Goal: Information Seeking & Learning: Obtain resource

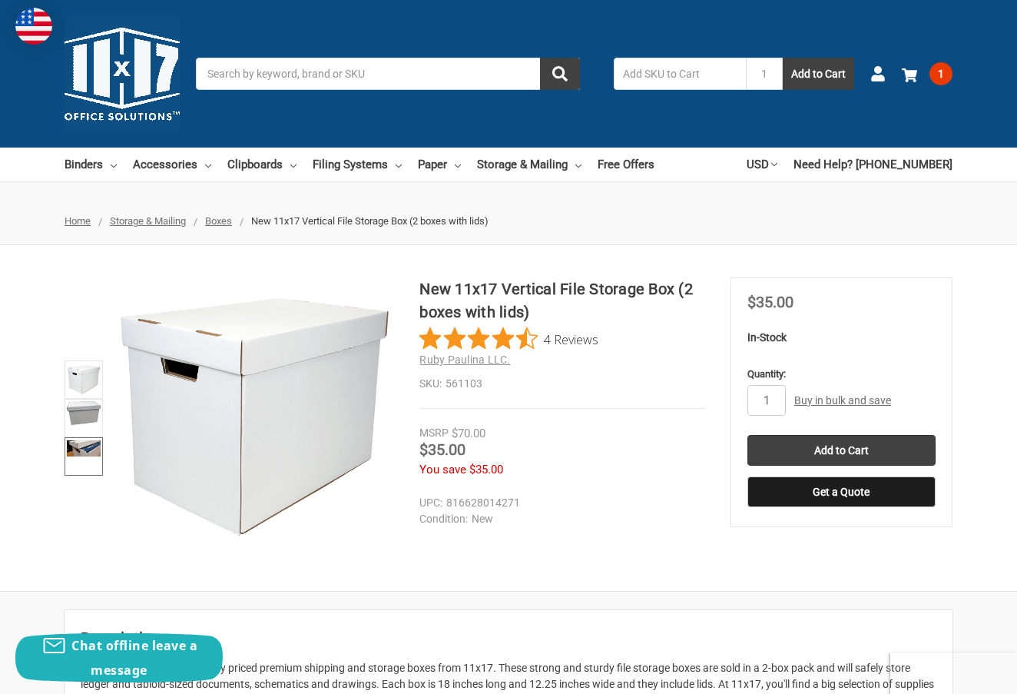
click at [88, 447] on img at bounding box center [84, 448] width 34 height 16
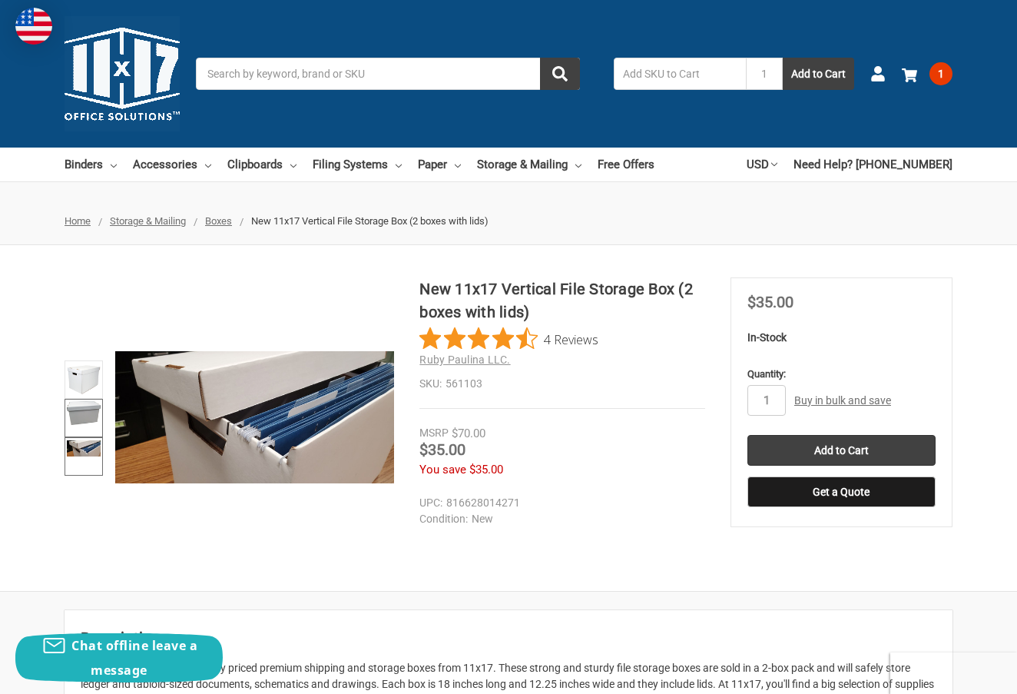
click at [87, 427] on link at bounding box center [84, 418] width 38 height 38
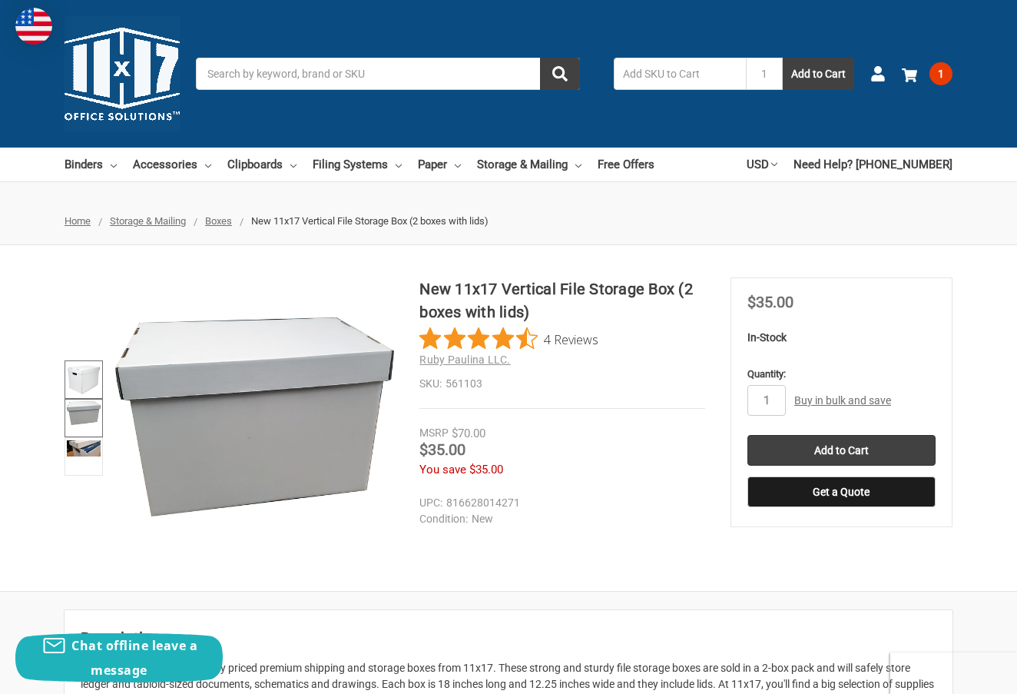
click at [81, 380] on img at bounding box center [84, 380] width 34 height 34
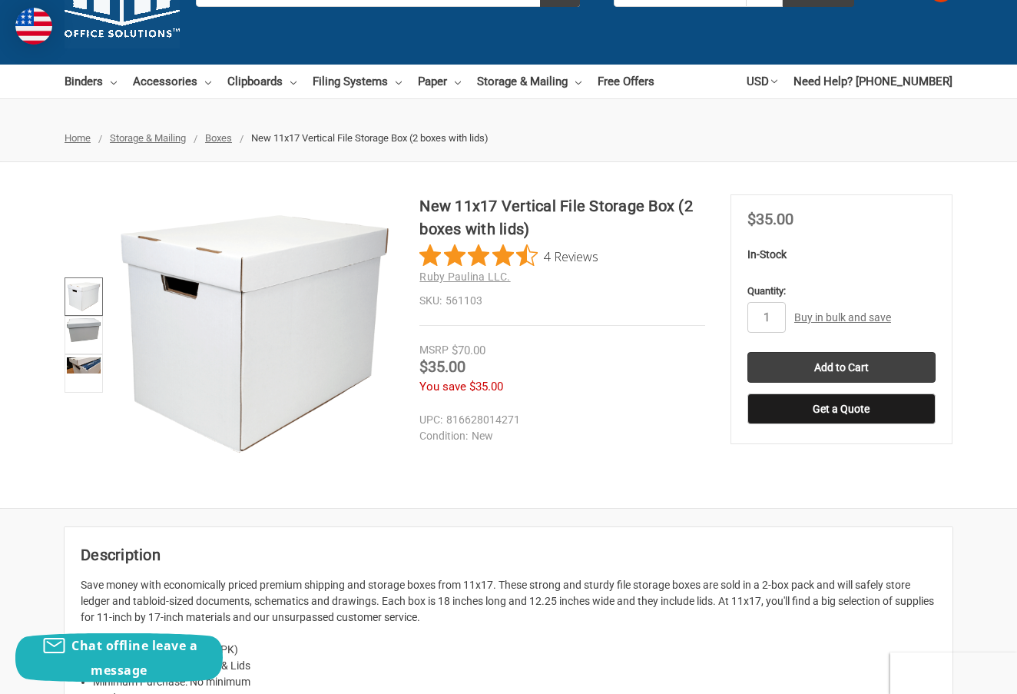
scroll to position [93, 0]
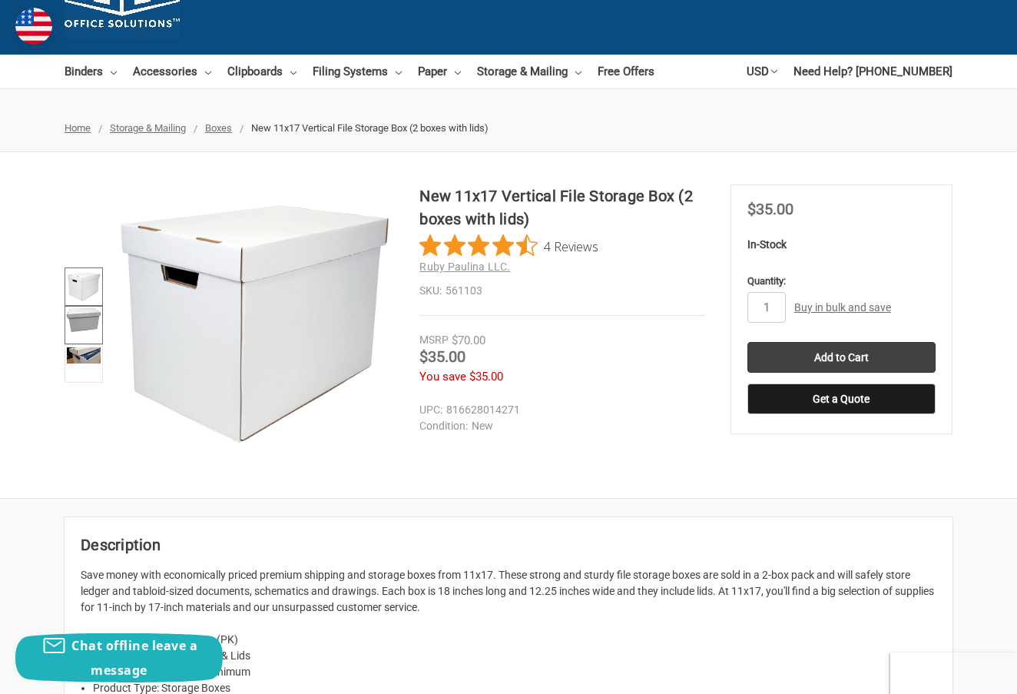
click at [79, 328] on img at bounding box center [84, 320] width 34 height 24
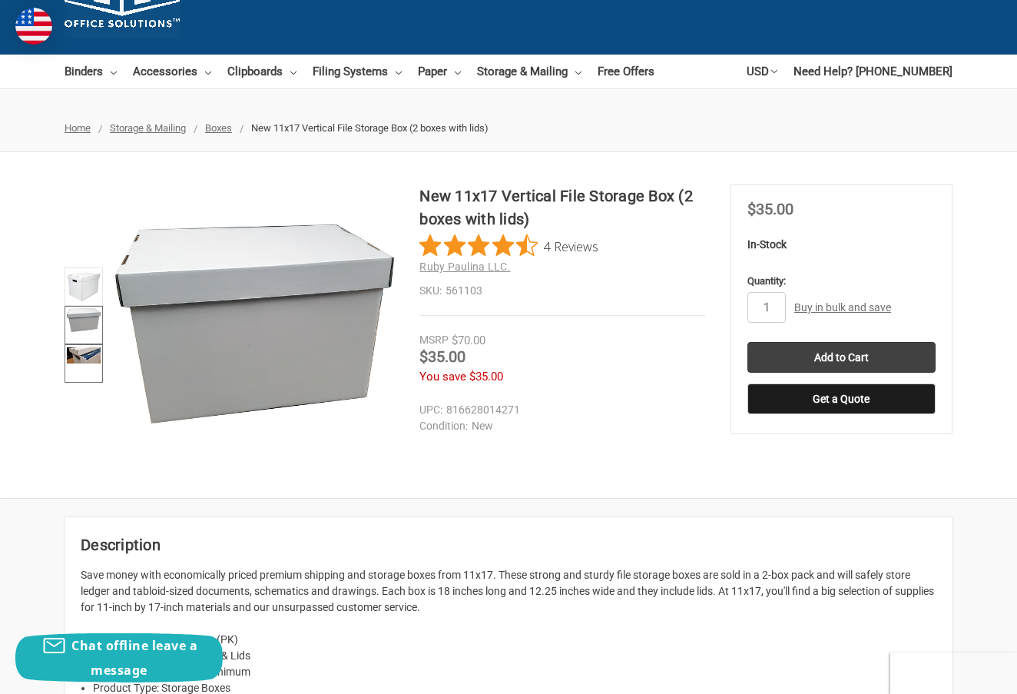
click at [83, 347] on img at bounding box center [84, 355] width 34 height 16
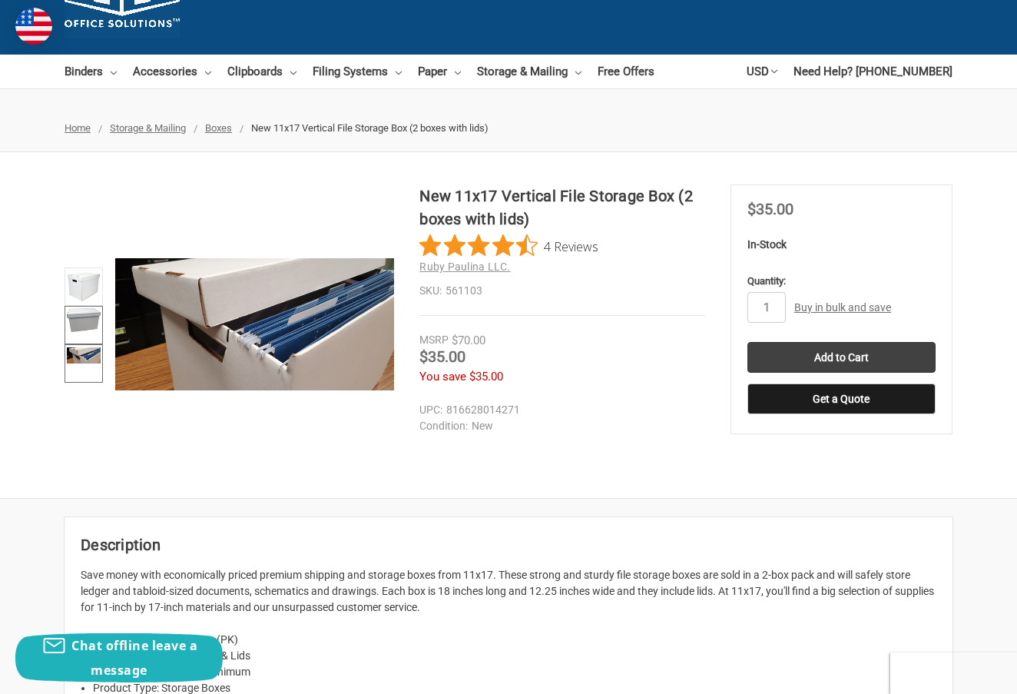
click at [101, 329] on link at bounding box center [84, 325] width 38 height 38
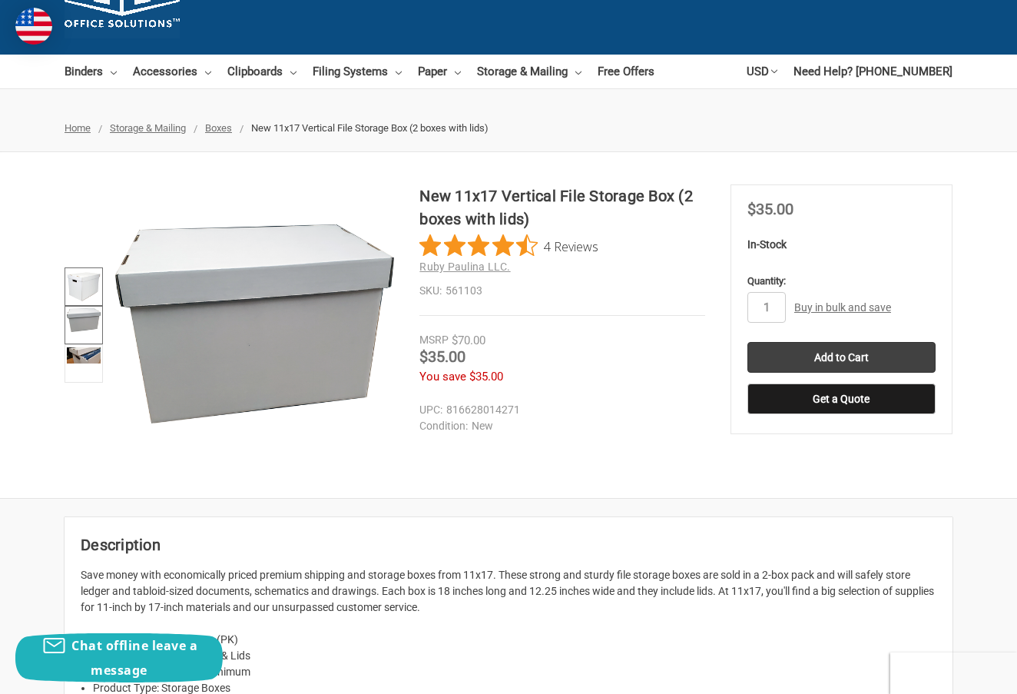
click at [91, 297] on img at bounding box center [84, 287] width 34 height 34
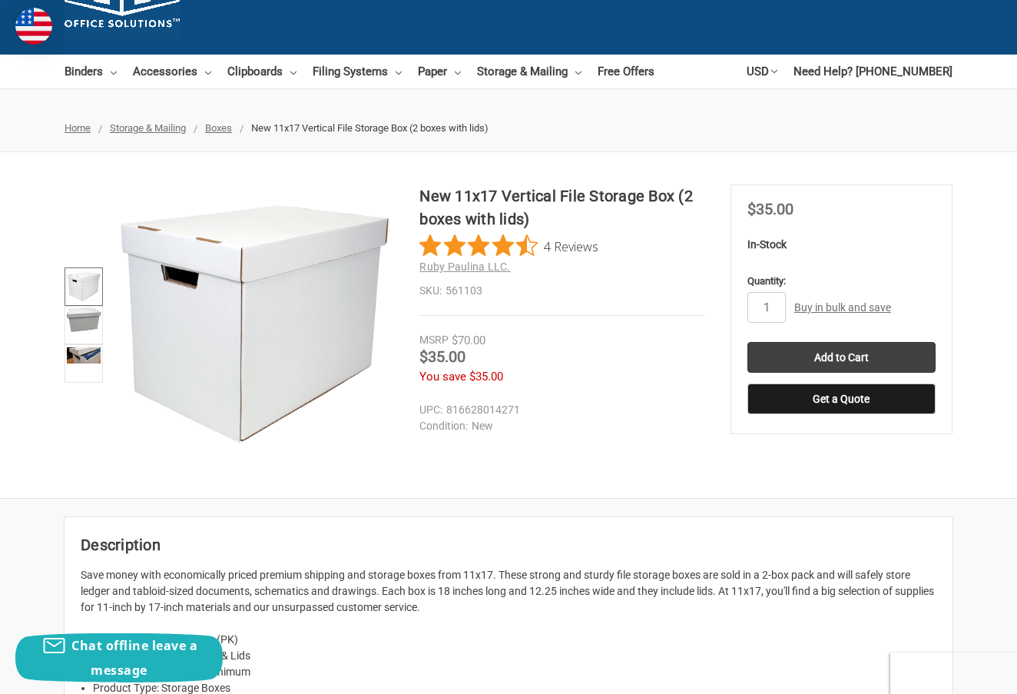
click at [211, 387] on img at bounding box center [254, 323] width 279 height 279
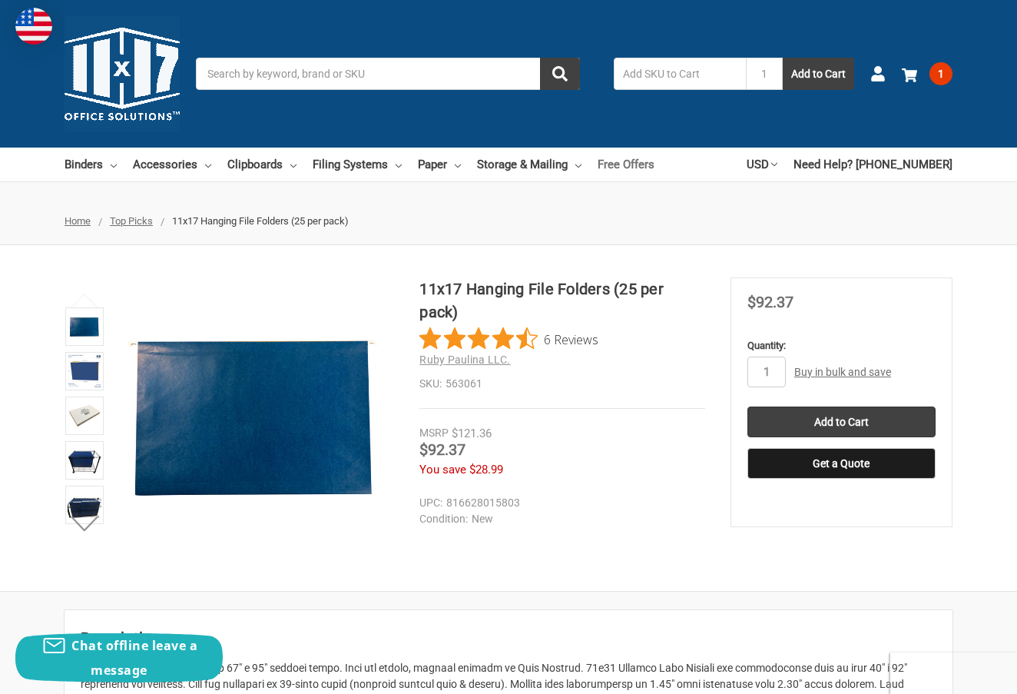
click at [655, 155] on link "Free Offers" at bounding box center [626, 165] width 57 height 34
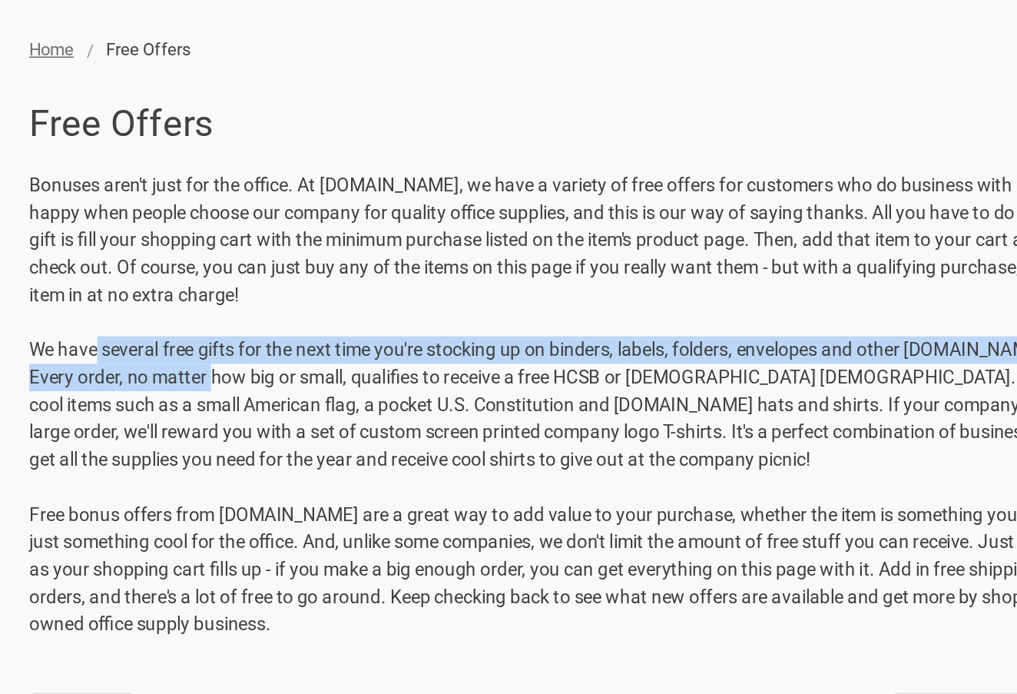
drag, startPoint x: 58, startPoint y: 203, endPoint x: 147, endPoint y: 214, distance: 89.1
click at [280, 293] on p "Bonuses aren't just for the office. At [DOMAIN_NAME], we have a variety of free…" at bounding box center [616, 430] width 672 height 274
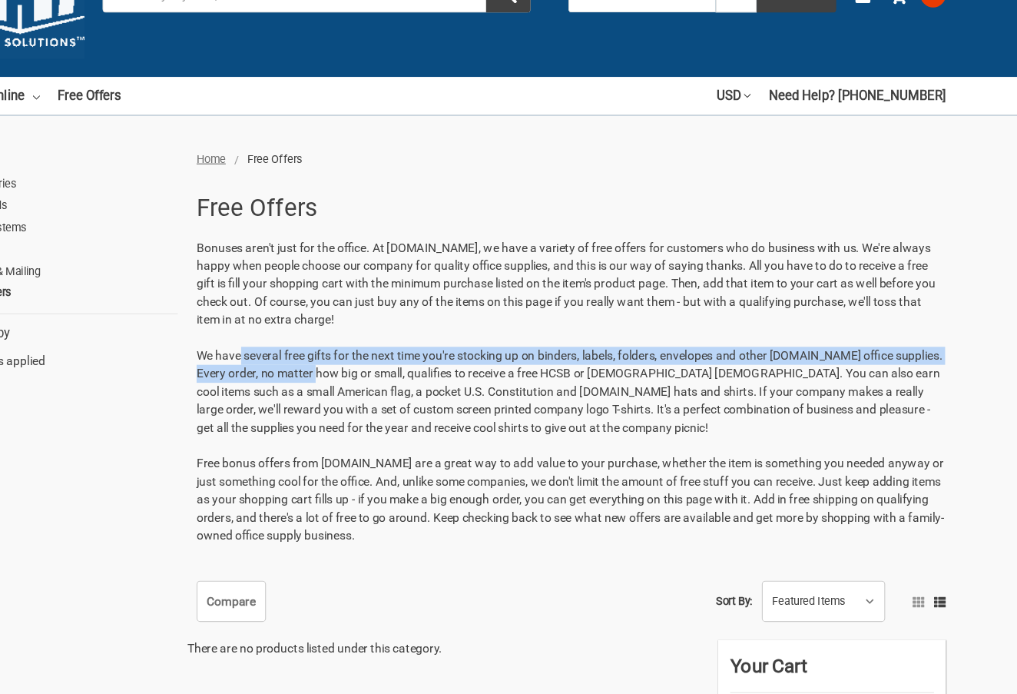
click at [280, 337] on p "Bonuses aren't just for the office. At [DOMAIN_NAME], we have a variety of free…" at bounding box center [616, 351] width 672 height 274
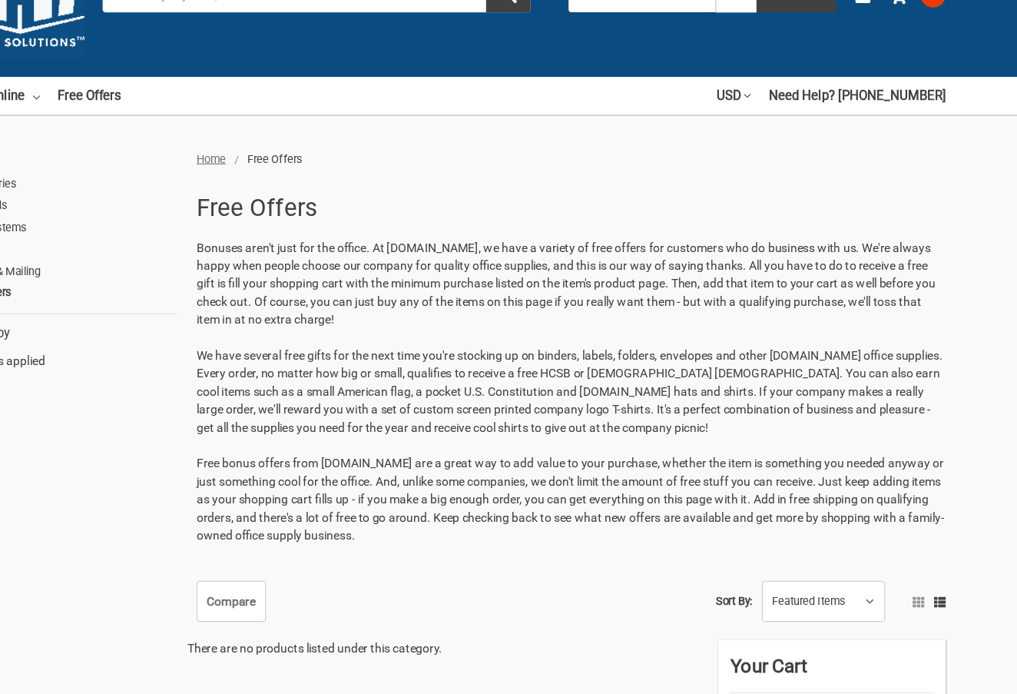
drag, startPoint x: 164, startPoint y: 334, endPoint x: 403, endPoint y: 334, distance: 238.2
click at [403, 334] on div "Home Free Offers Free Offers Bonuses aren't just for the office. At [DOMAIN_NAM…" at bounding box center [508, 523] width 1017 height 776
click at [403, 334] on p "Bonuses aren't just for the office. At [DOMAIN_NAME], we have a variety of free…" at bounding box center [616, 351] width 672 height 274
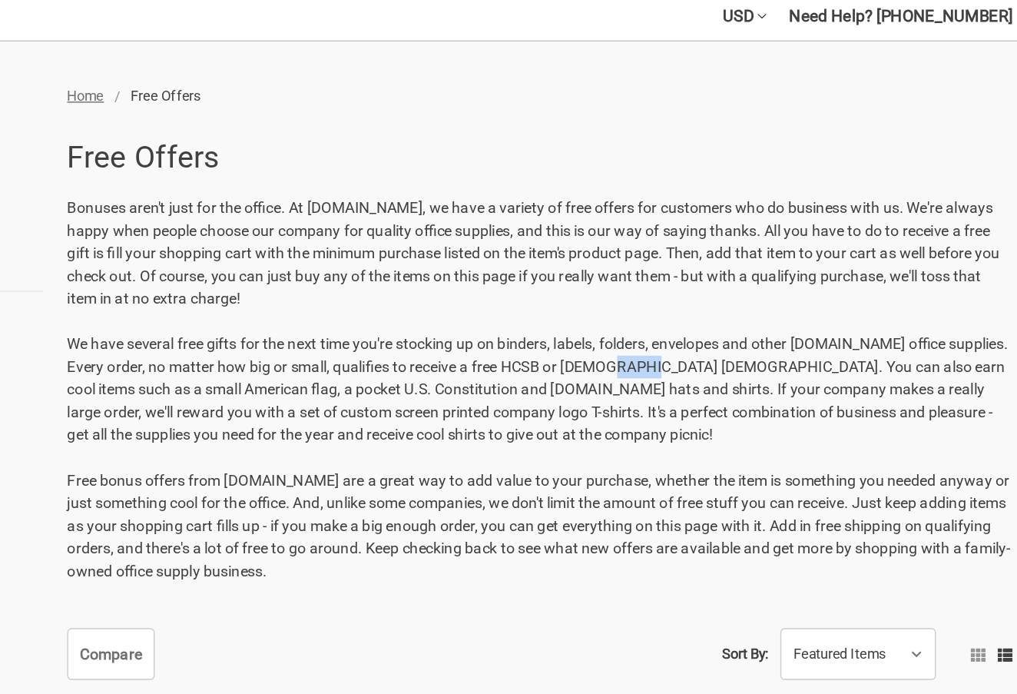
drag, startPoint x: 452, startPoint y: 259, endPoint x: 476, endPoint y: 254, distance: 24.3
click at [476, 255] on p "Bonuses aren't just for the office. At [DOMAIN_NAME], we have a variety of free…" at bounding box center [616, 368] width 672 height 274
click at [459, 266] on p "Bonuses aren't just for the office. At [DOMAIN_NAME], we have a variety of free…" at bounding box center [616, 368] width 672 height 274
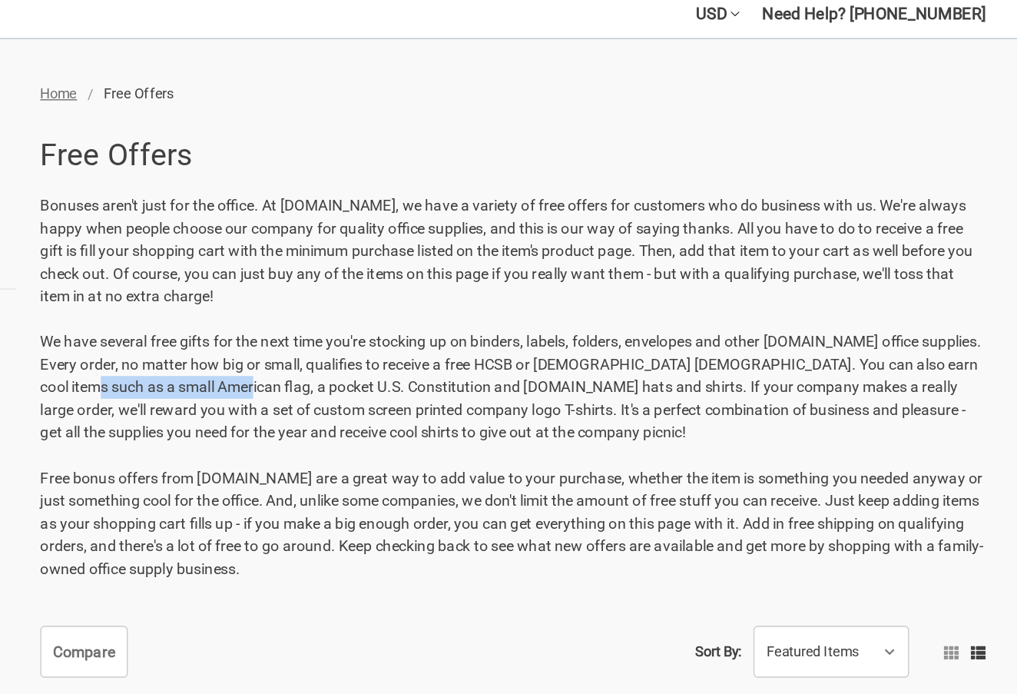
drag, startPoint x: 48, startPoint y: 280, endPoint x: 148, endPoint y: 277, distance: 99.9
click at [280, 277] on p "Bonuses aren't just for the office. At [DOMAIN_NAME], we have a variety of free…" at bounding box center [616, 368] width 672 height 274
click at [280, 310] on p "Bonuses aren't just for the office. At [DOMAIN_NAME], we have a variety of free…" at bounding box center [616, 368] width 672 height 274
click at [280, 305] on p "Bonuses aren't just for the office. At [DOMAIN_NAME], we have a variety of free…" at bounding box center [616, 368] width 672 height 274
click at [280, 308] on p "Bonuses aren't just for the office. At [DOMAIN_NAME], we have a variety of free…" at bounding box center [616, 368] width 672 height 274
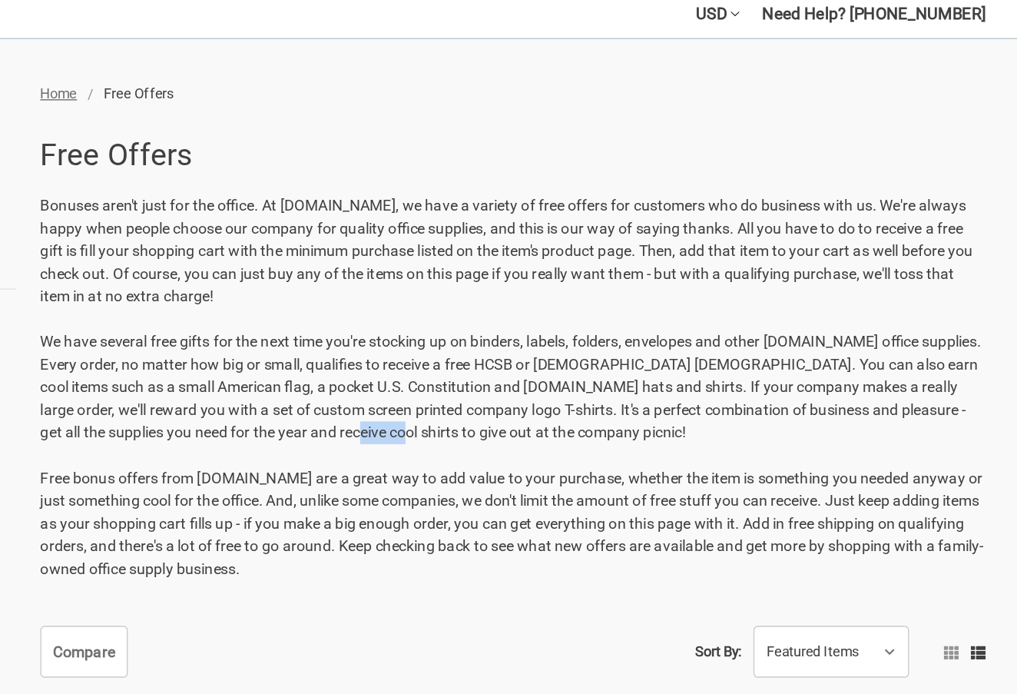
click at [280, 308] on p "Bonuses aren't just for the office. At [DOMAIN_NAME], we have a variety of free…" at bounding box center [616, 368] width 672 height 274
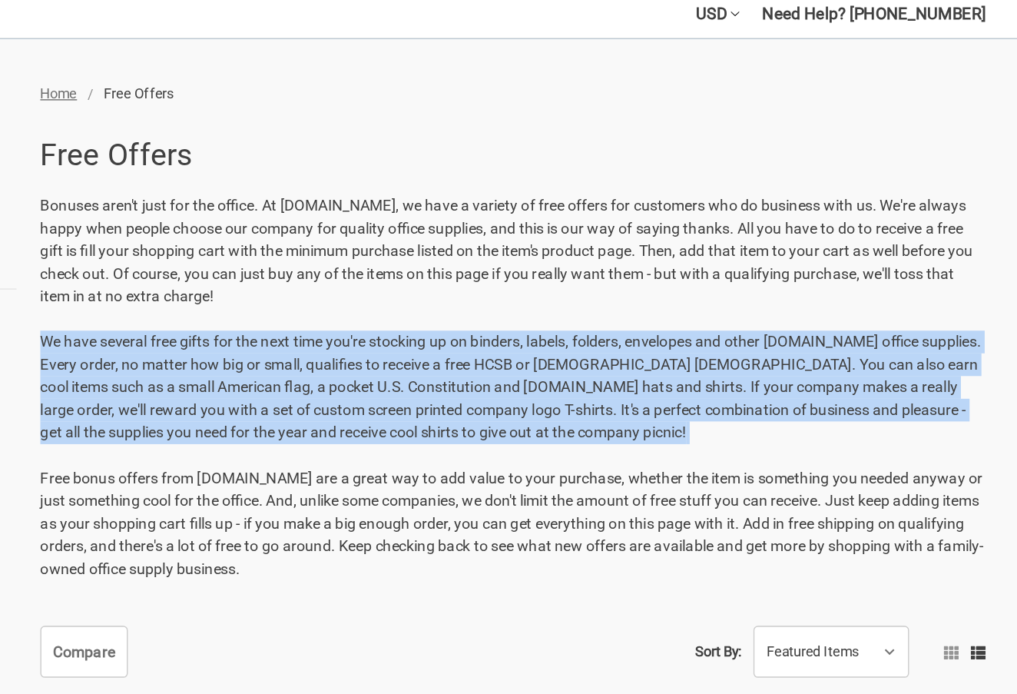
click at [280, 308] on p "Bonuses aren't just for the office. At [DOMAIN_NAME], we have a variety of free…" at bounding box center [616, 368] width 672 height 274
click at [556, 317] on p "Bonuses aren't just for the office. At [DOMAIN_NAME], we have a variety of free…" at bounding box center [616, 368] width 672 height 274
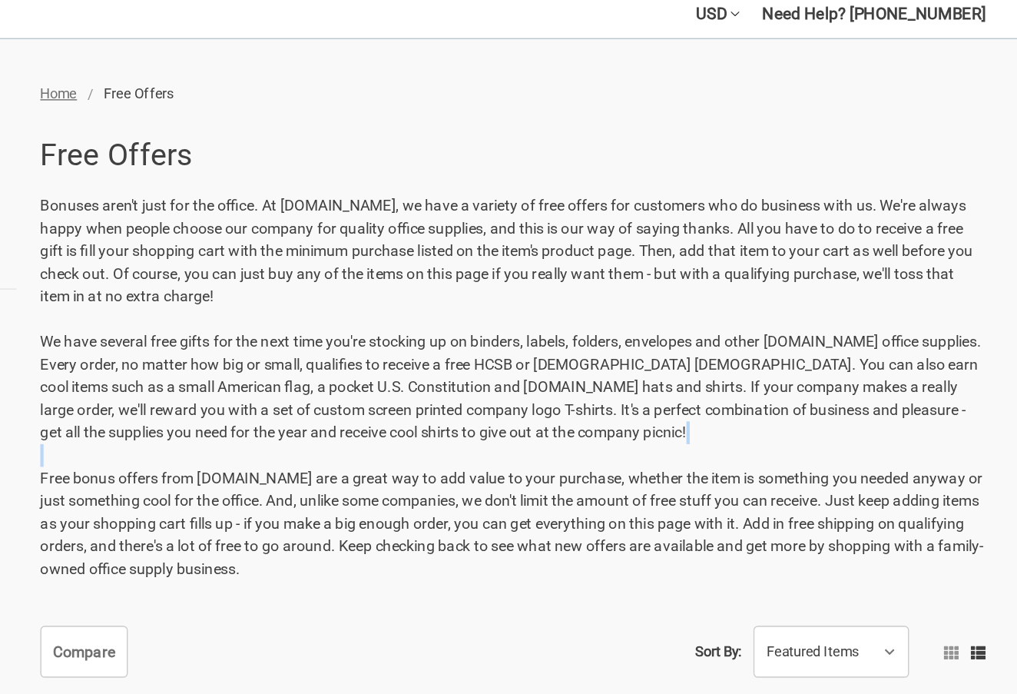
click at [556, 317] on p "Bonuses aren't just for the office. At [DOMAIN_NAME], we have a variety of free…" at bounding box center [616, 368] width 672 height 274
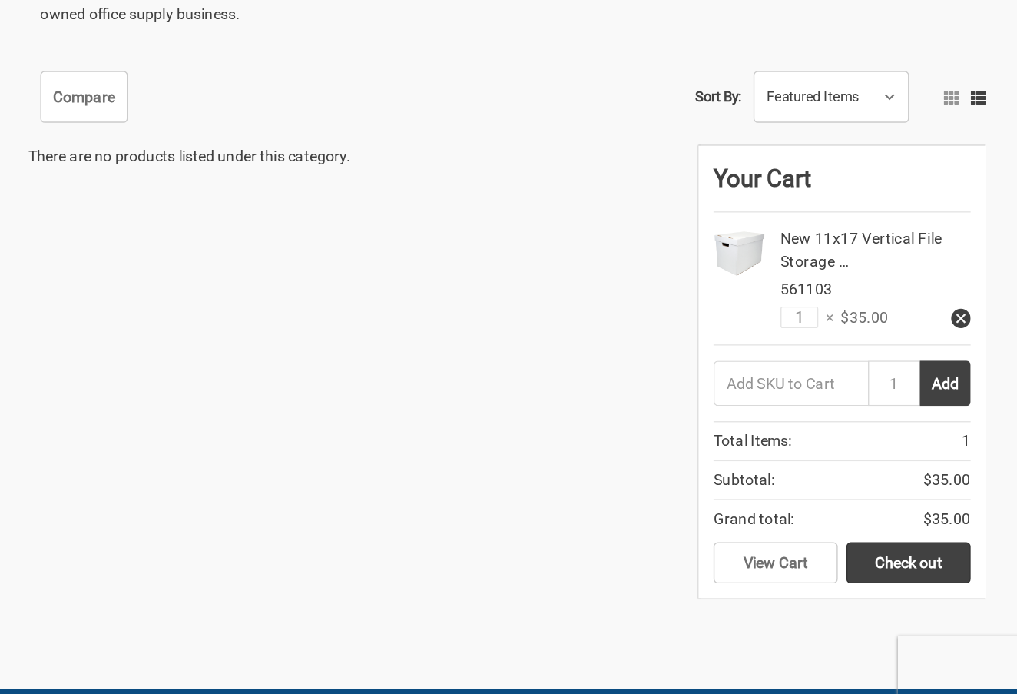
scroll to position [547, 0]
